Goal: Complete application form: Complete application form

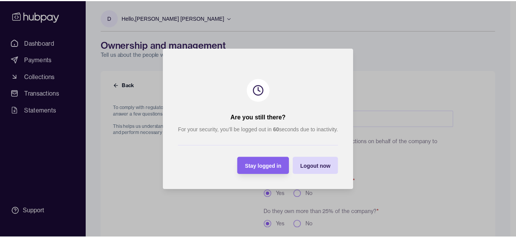
scroll to position [291, 0]
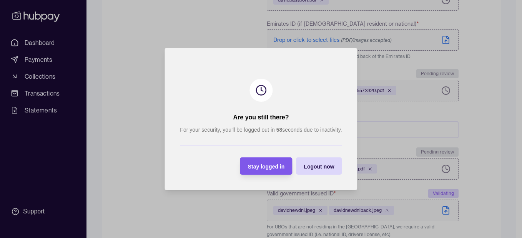
click at [265, 166] on span "Stay logged in" at bounding box center [266, 167] width 37 height 6
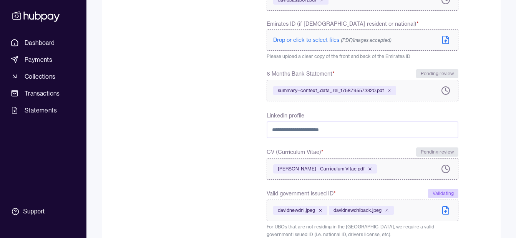
scroll to position [412, 0]
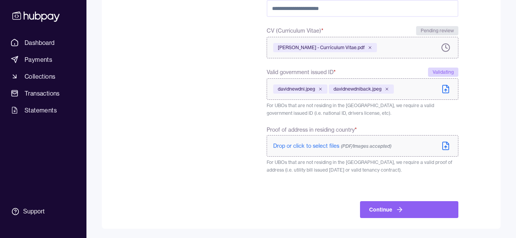
click at [365, 144] on span "(PDF/Images accepted)" at bounding box center [366, 146] width 51 height 6
click at [369, 145] on span "(PDF/Images accepted)" at bounding box center [366, 146] width 51 height 6
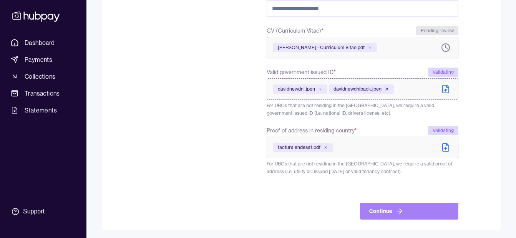
click at [403, 214] on button "Continue" at bounding box center [409, 211] width 98 height 17
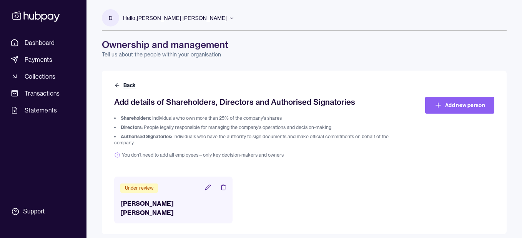
click at [118, 85] on icon at bounding box center [117, 85] width 6 height 6
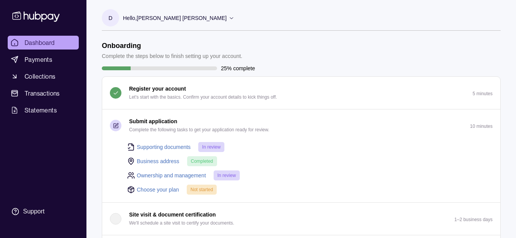
click at [160, 189] on link "Choose your plan" at bounding box center [158, 190] width 42 height 8
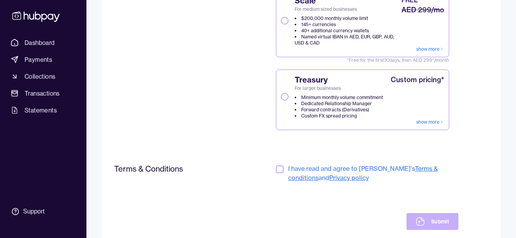
scroll to position [211, 0]
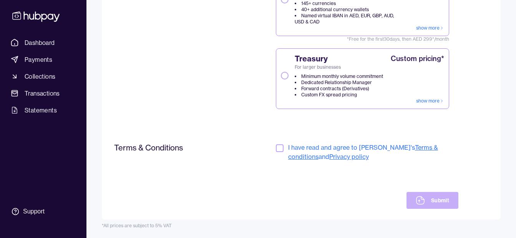
click at [279, 148] on button "button" at bounding box center [280, 148] width 8 height 8
click at [432, 196] on button "Submit" at bounding box center [433, 200] width 52 height 17
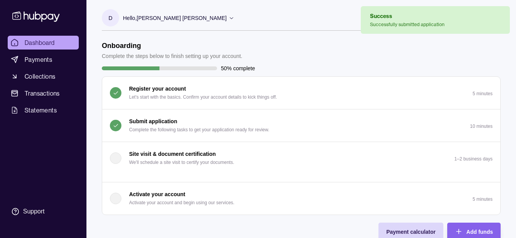
click at [164, 20] on p "Hello, [PERSON_NAME] [PERSON_NAME]" at bounding box center [175, 18] width 104 height 8
